Goal: Transaction & Acquisition: Purchase product/service

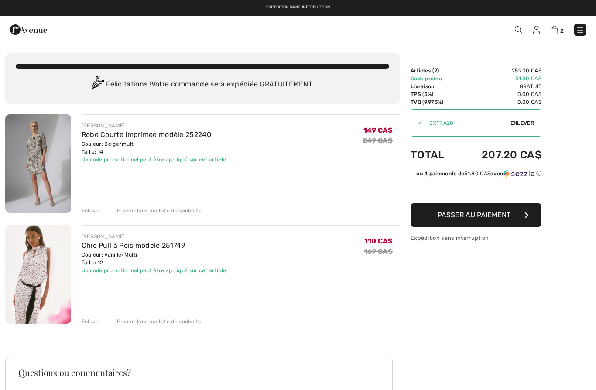
click at [26, 176] on img at bounding box center [38, 163] width 66 height 99
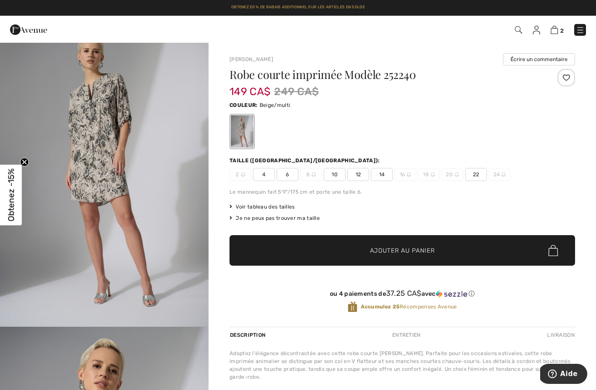
scroll to position [26, 0]
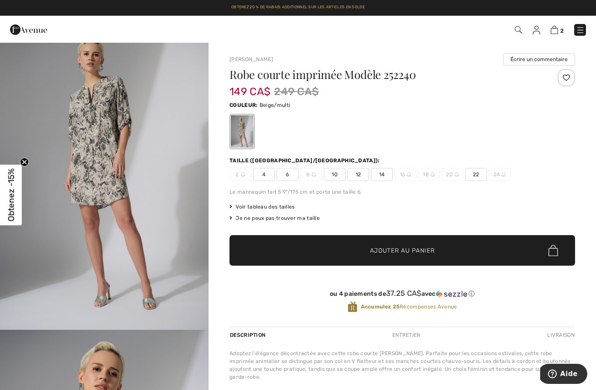
click at [8, 216] on span "Obtenez -15%" at bounding box center [11, 195] width 10 height 53
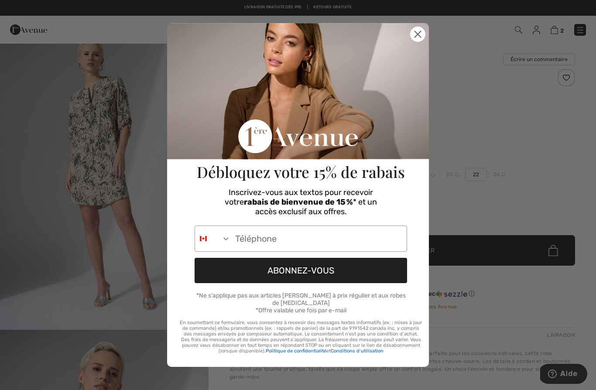
click at [430, 34] on div "Close dialog Débloquez votre 15% de rabais Inscrivez-vous aux textos pour recev…" at bounding box center [297, 194] width 279 height 387
click at [416, 39] on circle "Close dialog" at bounding box center [417, 34] width 14 height 14
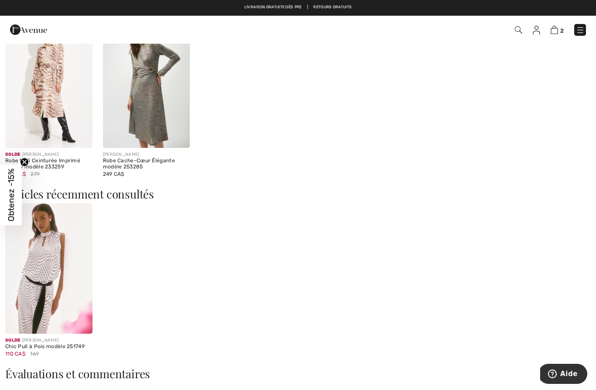
scroll to position [730, 0]
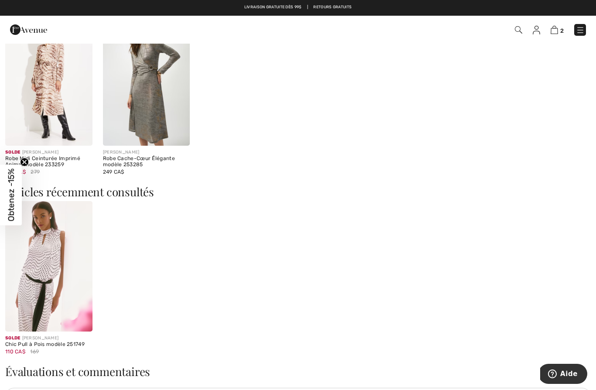
click at [5, 195] on span "Obtenez -15%" at bounding box center [11, 195] width 22 height 61
